Goal: Task Accomplishment & Management: Use online tool/utility

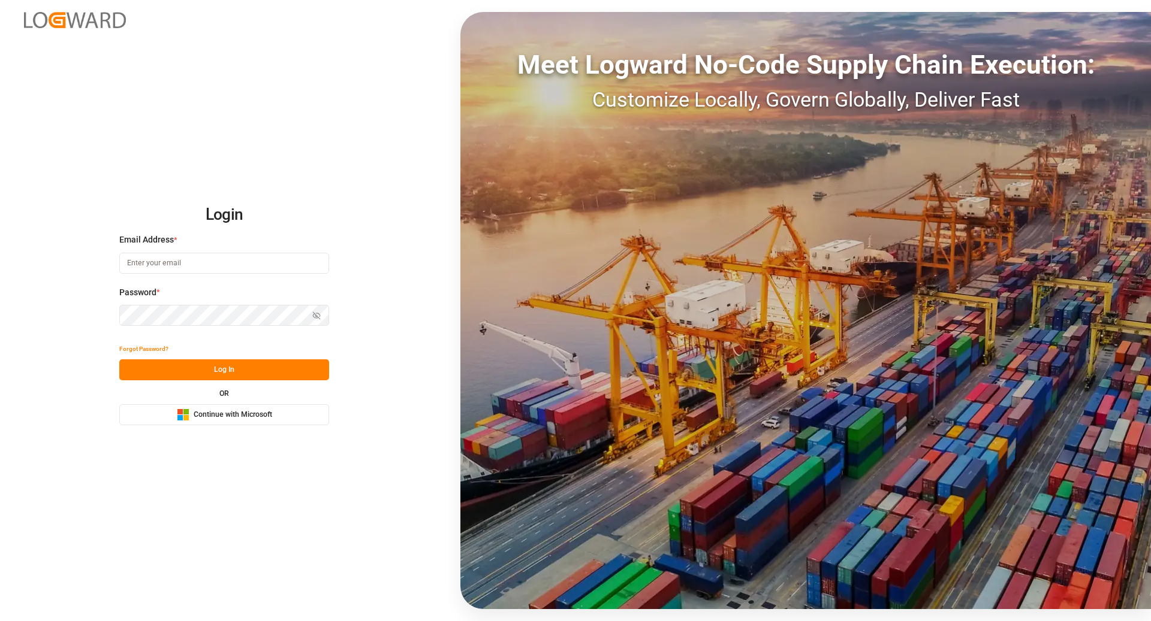
click at [220, 418] on span "Continue with Microsoft" at bounding box center [233, 415] width 79 height 11
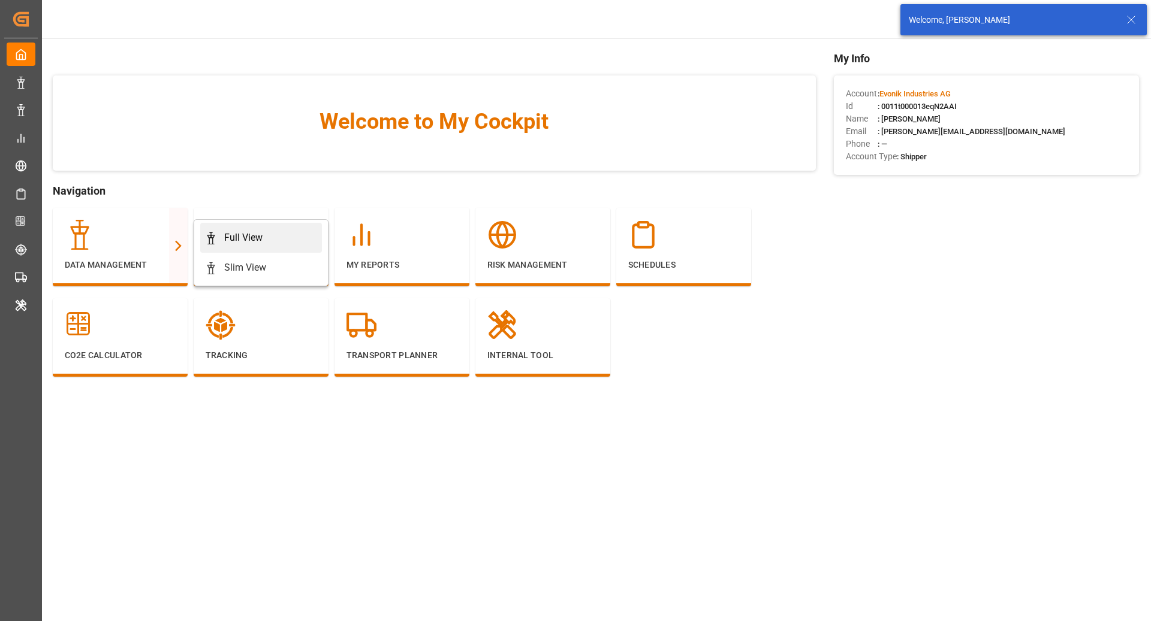
click at [243, 244] on div "Full View" at bounding box center [243, 238] width 38 height 14
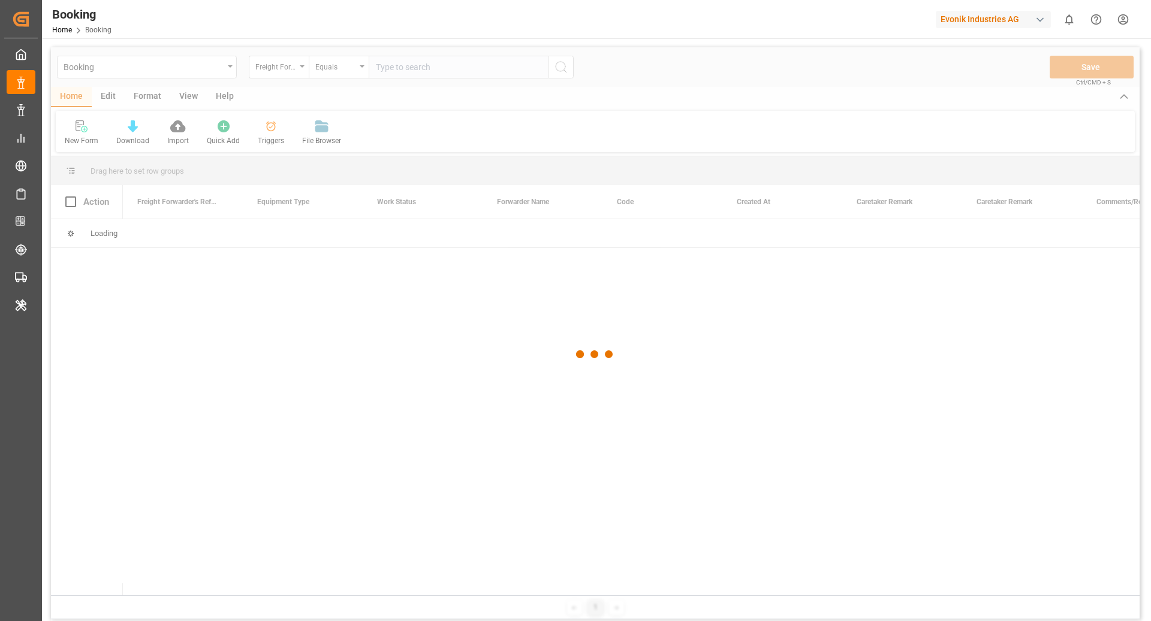
click at [1024, 19] on div "Evonik Industries AG" at bounding box center [992, 19] width 115 height 17
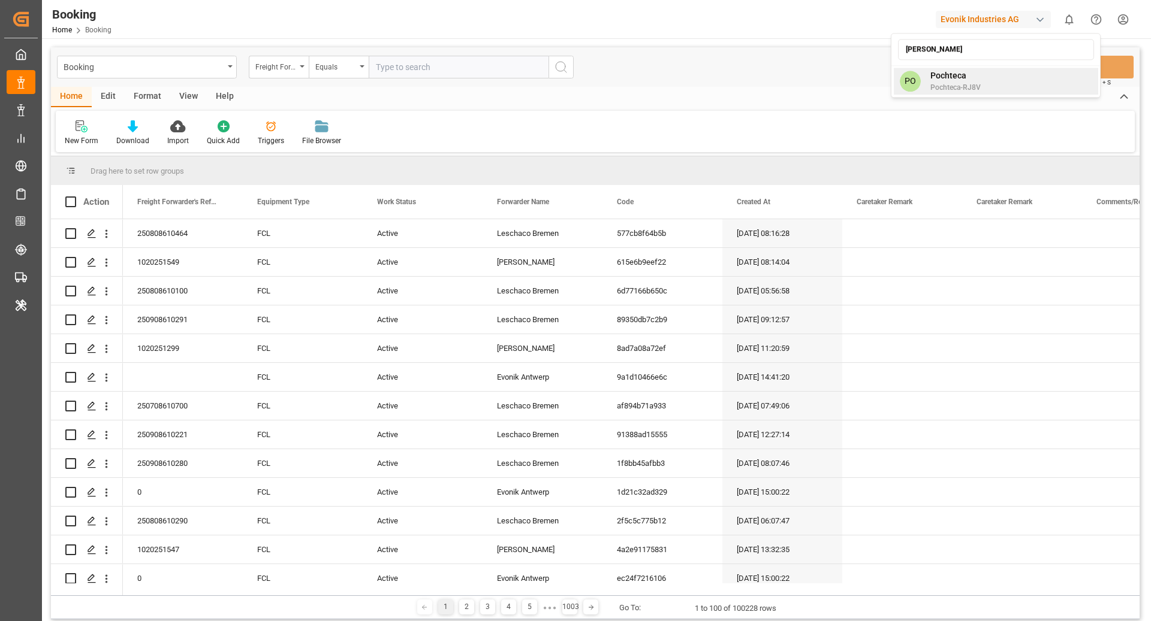
type input "poch"
click at [981, 80] on div "PO Pochteca Pochteca-RJ8V" at bounding box center [996, 81] width 204 height 27
